Goal: Task Accomplishment & Management: Complete application form

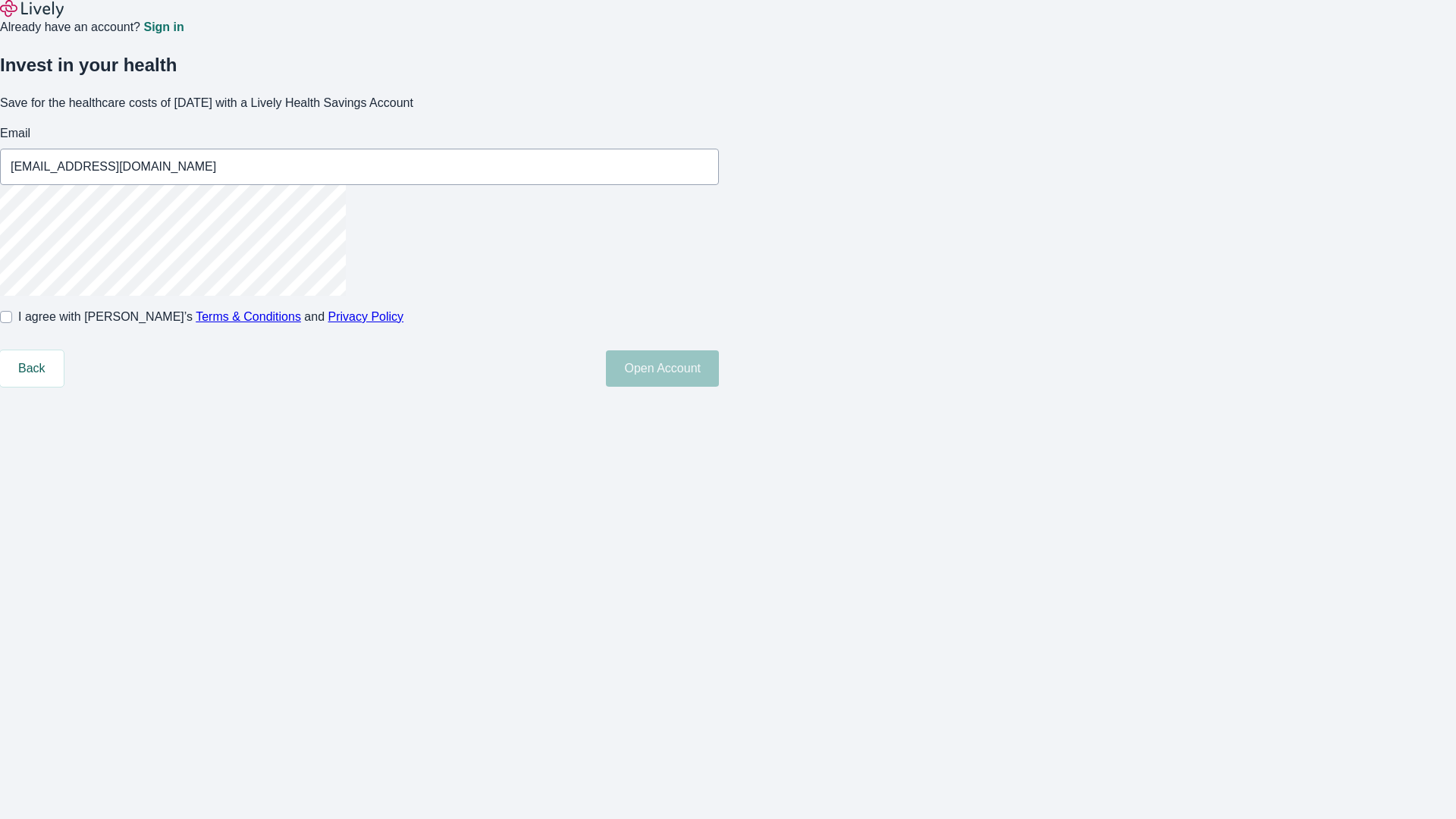
click at [12, 323] on input "I agree with Lively’s Terms & Conditions and Privacy Policy" at bounding box center [5, 316] width 12 height 12
checkbox input "true"
click at [719, 386] on button "Open Account" at bounding box center [662, 368] width 113 height 36
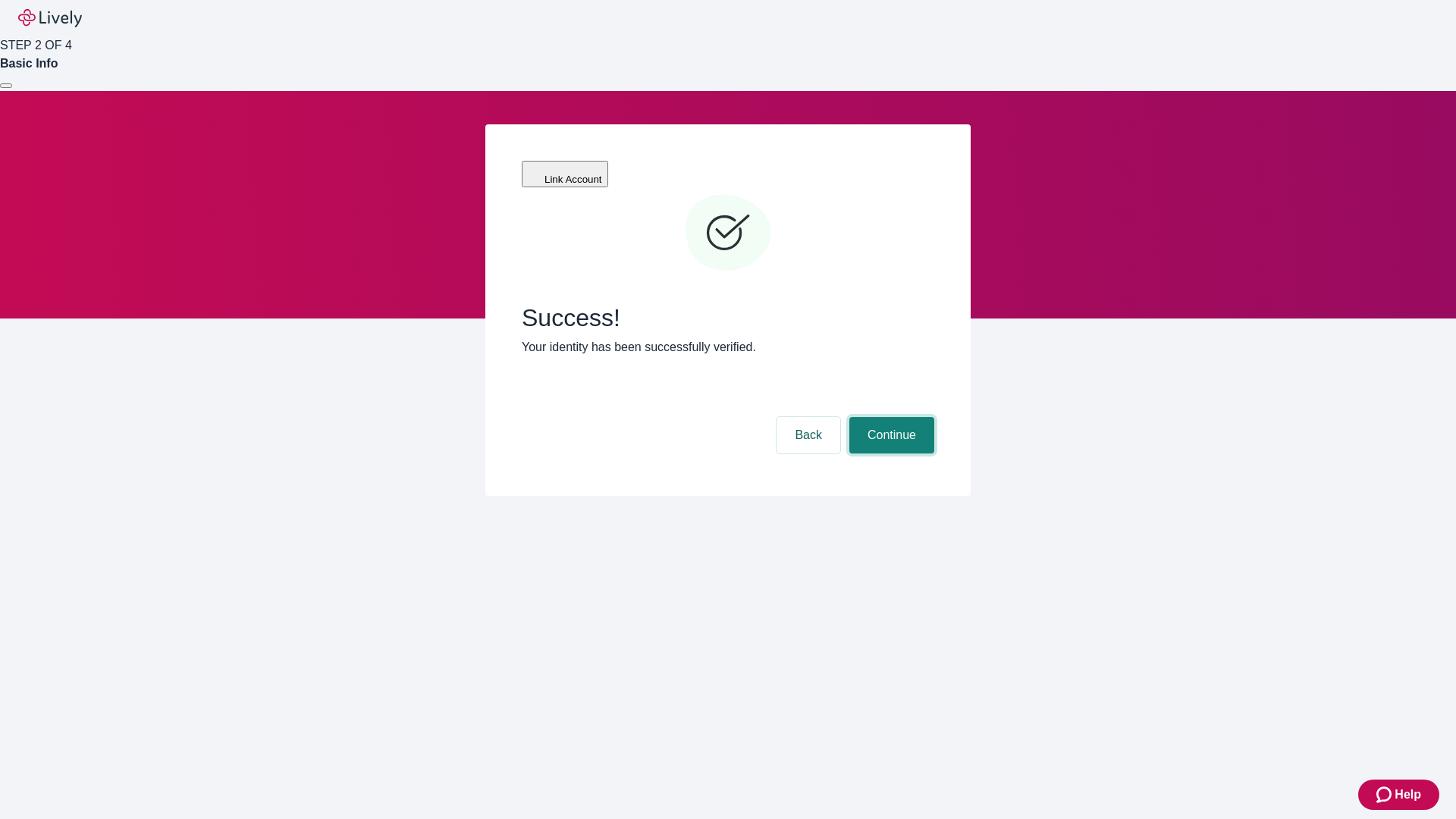
click at [890, 417] on button "Continue" at bounding box center [891, 435] width 85 height 36
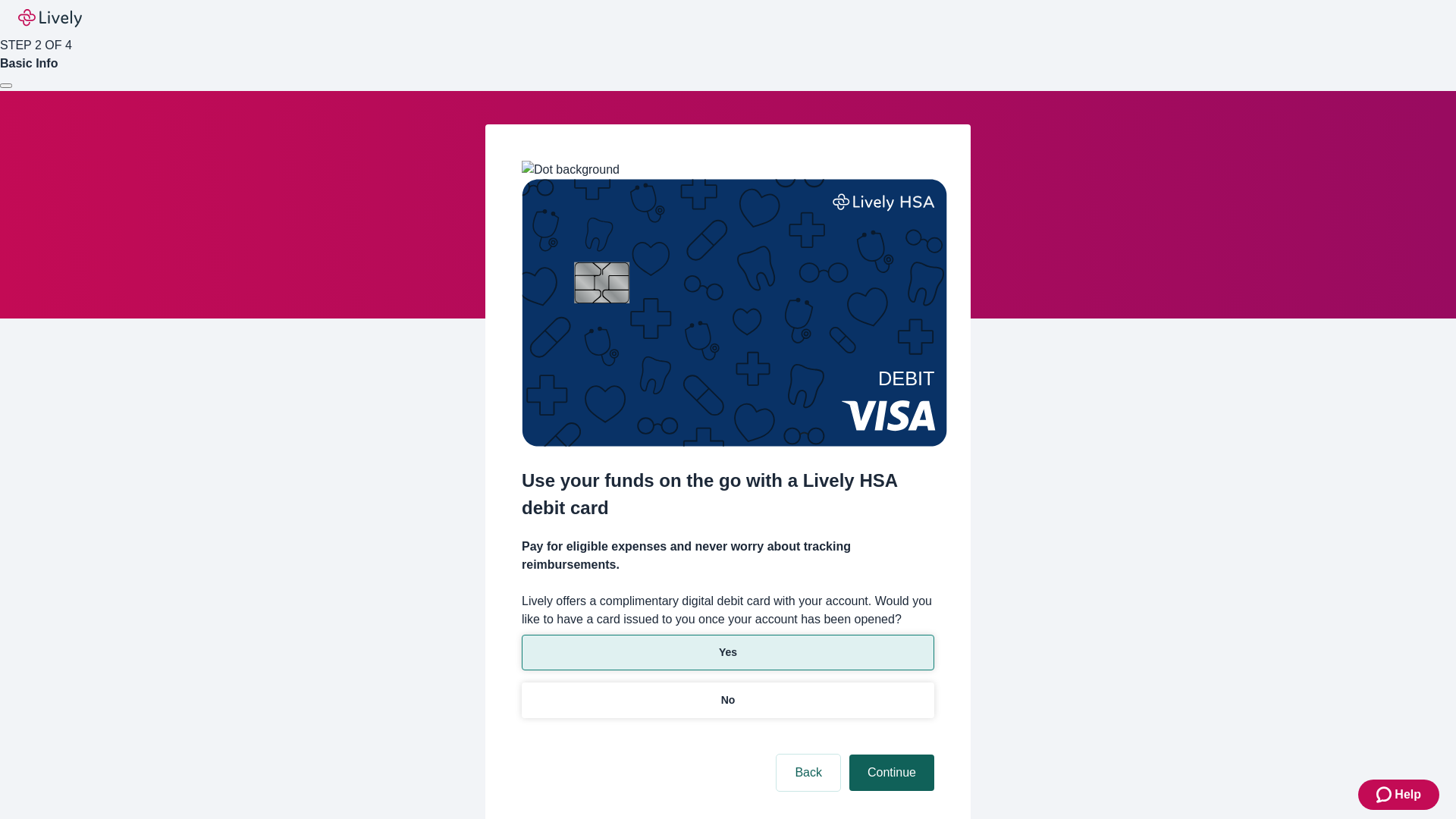
click at [727, 645] on p "Yes" at bounding box center [728, 653] width 18 height 16
click at [890, 754] on button "Continue" at bounding box center [891, 772] width 85 height 36
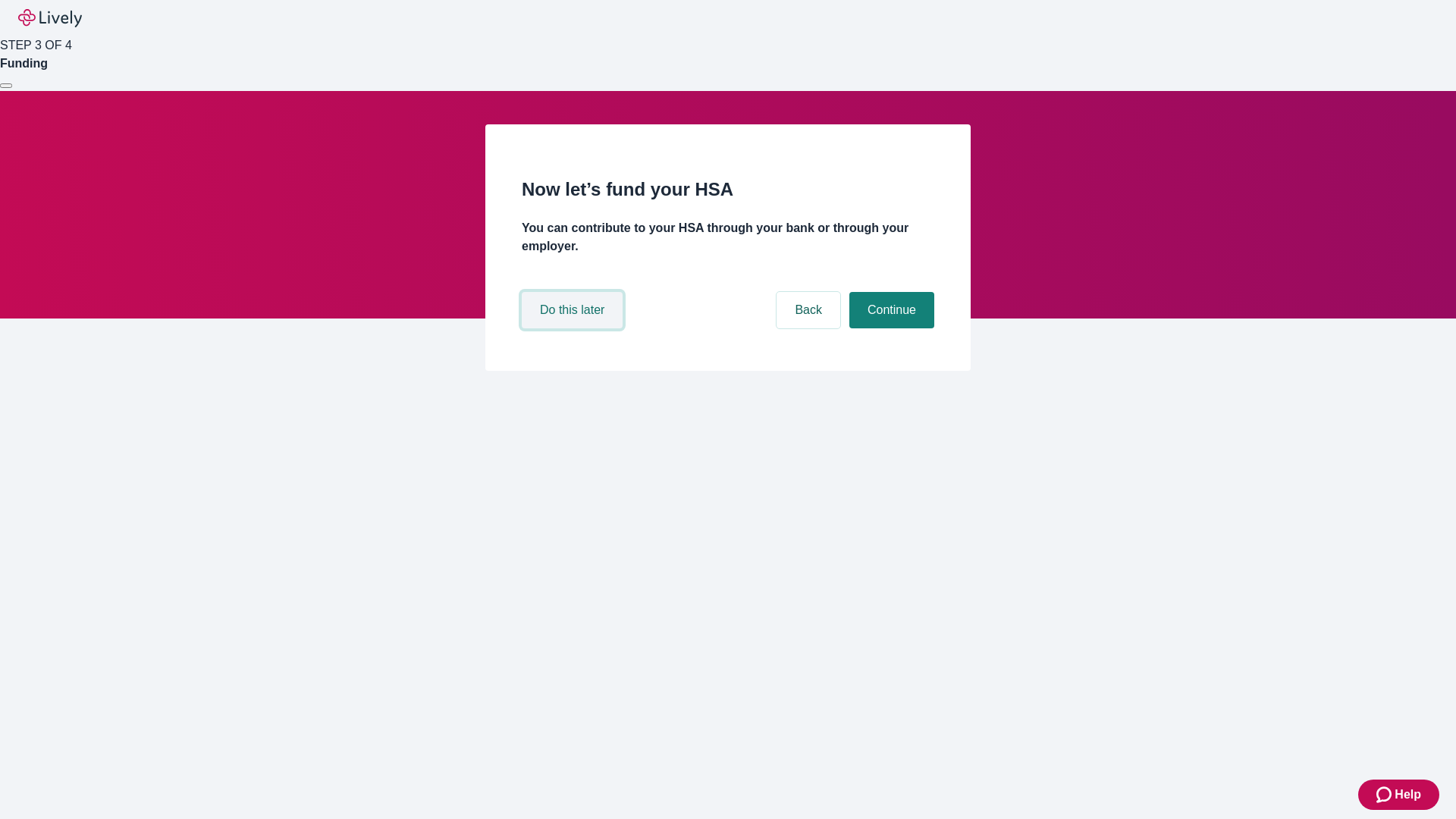
click at [574, 329] on button "Do this later" at bounding box center [573, 310] width 101 height 36
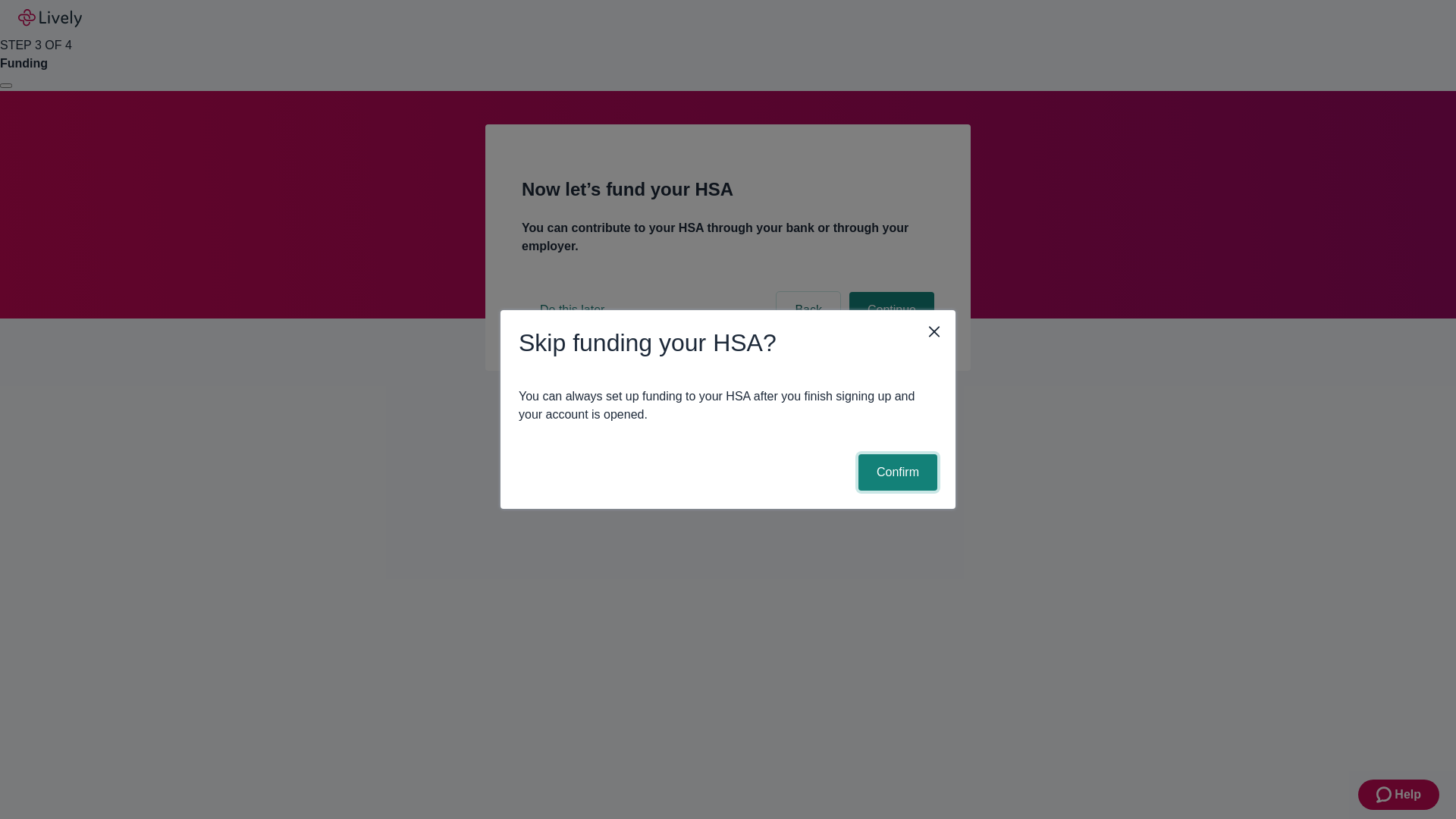
click at [896, 472] on button "Confirm" at bounding box center [897, 472] width 79 height 36
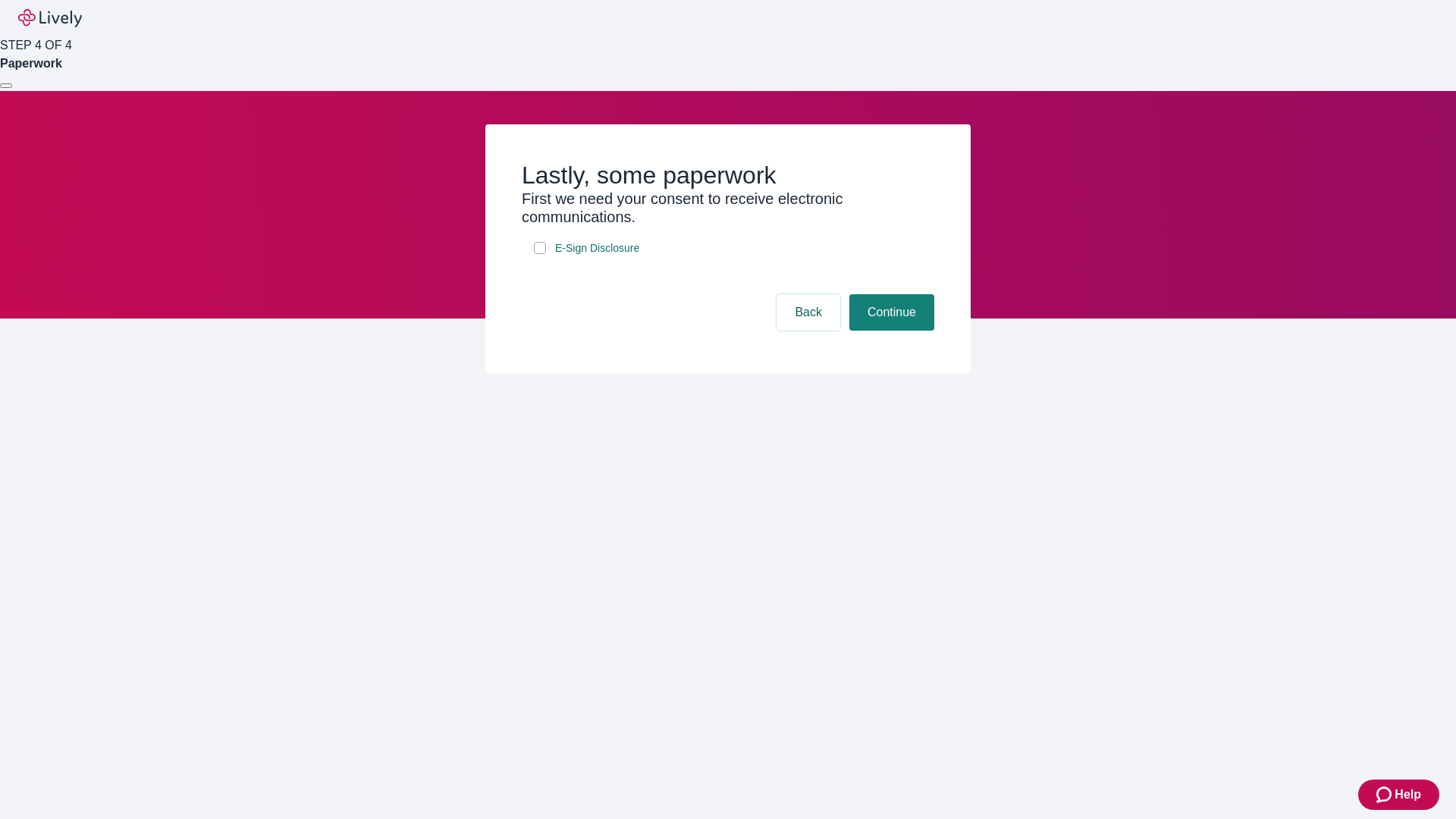
click at [540, 254] on input "E-Sign Disclosure" at bounding box center [539, 247] width 12 height 12
checkbox input "true"
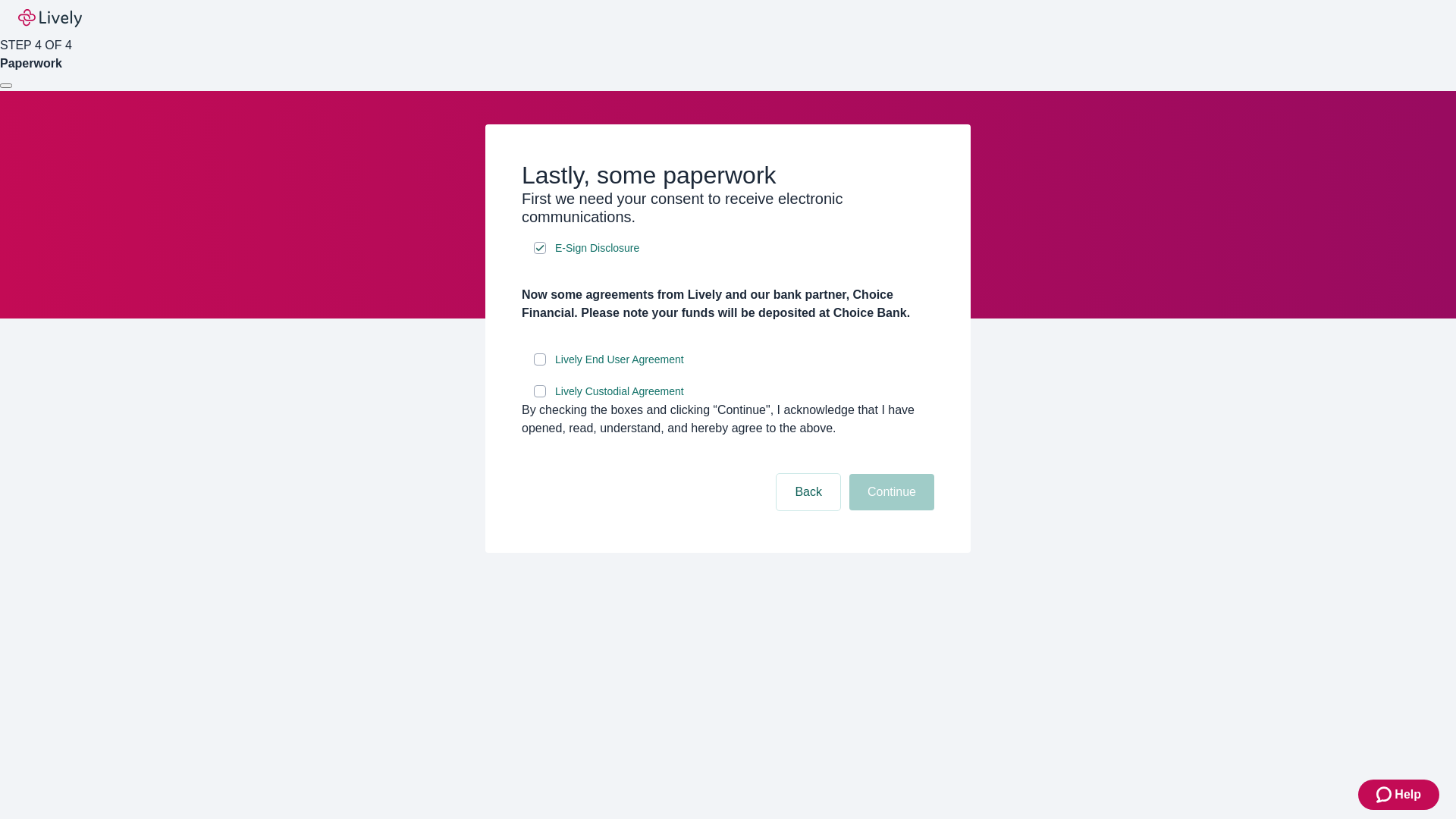
click at [540, 366] on input "Lively End User Agreement" at bounding box center [539, 358] width 12 height 12
checkbox input "true"
click at [540, 397] on input "Lively Custodial Agreement" at bounding box center [539, 391] width 12 height 12
checkbox input "true"
click at [890, 510] on button "Continue" at bounding box center [891, 492] width 85 height 36
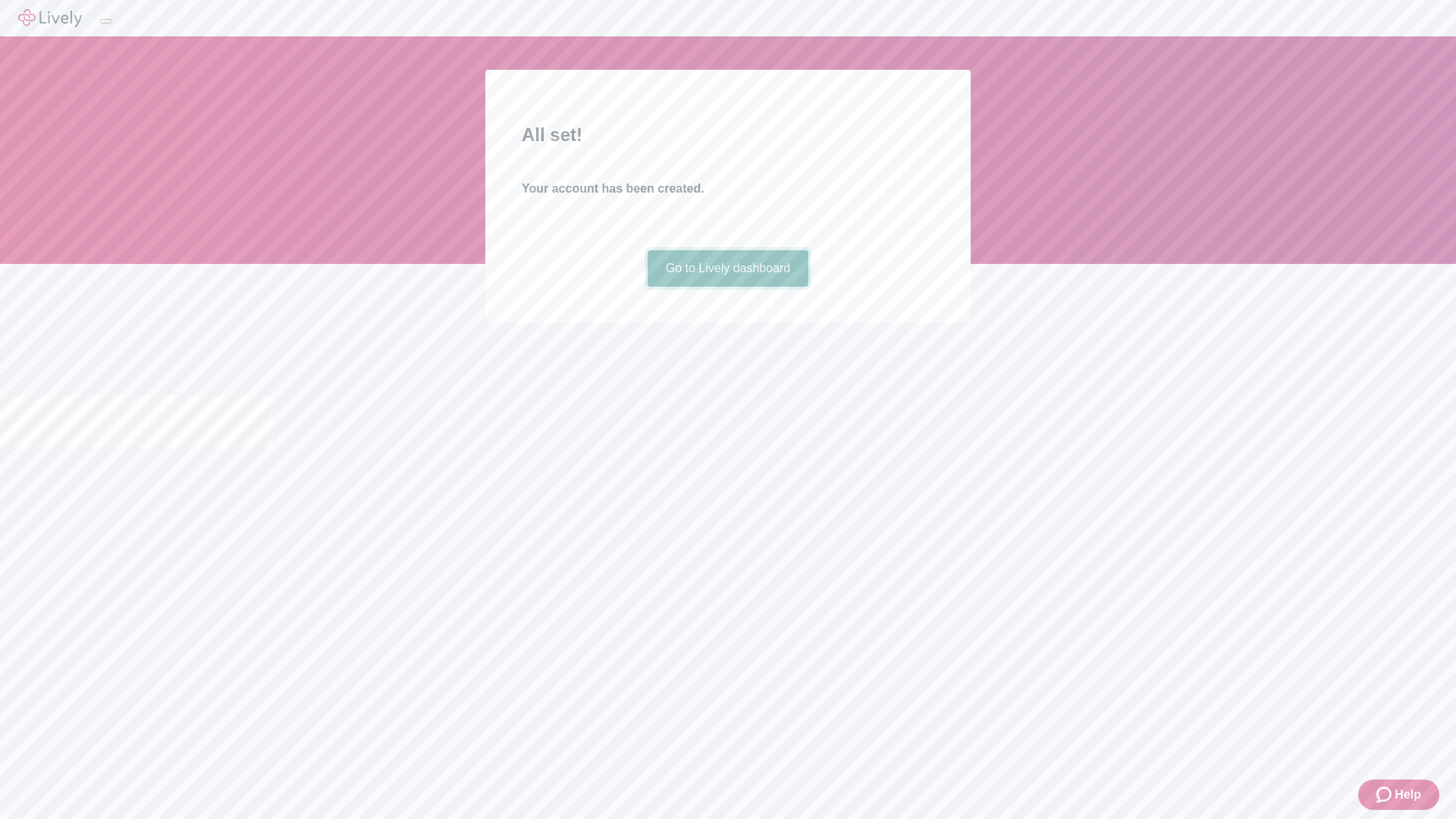
click at [727, 286] on link "Go to Lively dashboard" at bounding box center [728, 268] width 162 height 36
